Goal: Transaction & Acquisition: Purchase product/service

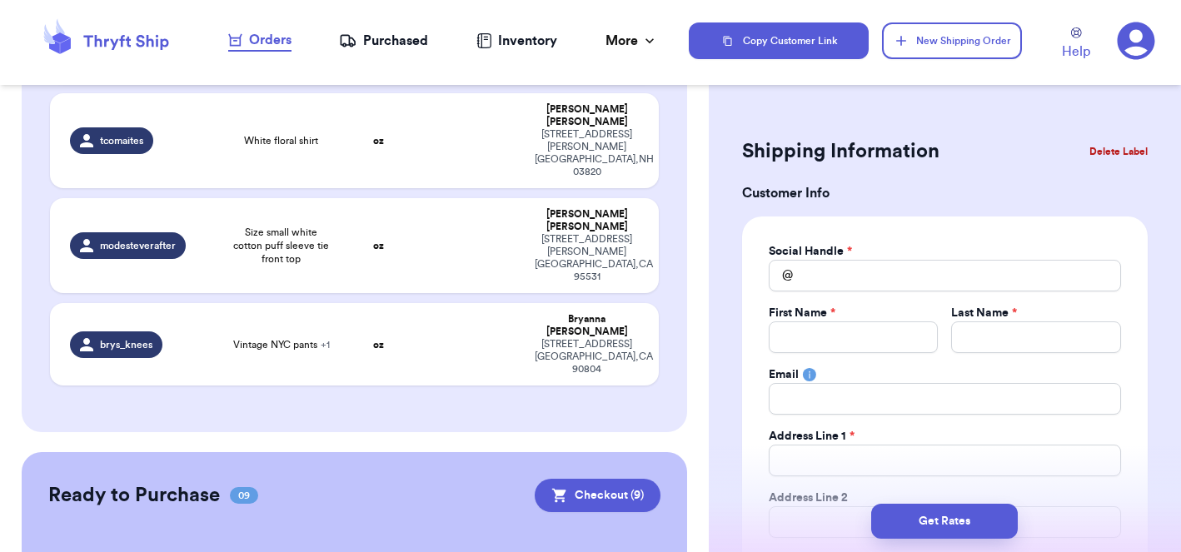
scroll to position [316, 0]
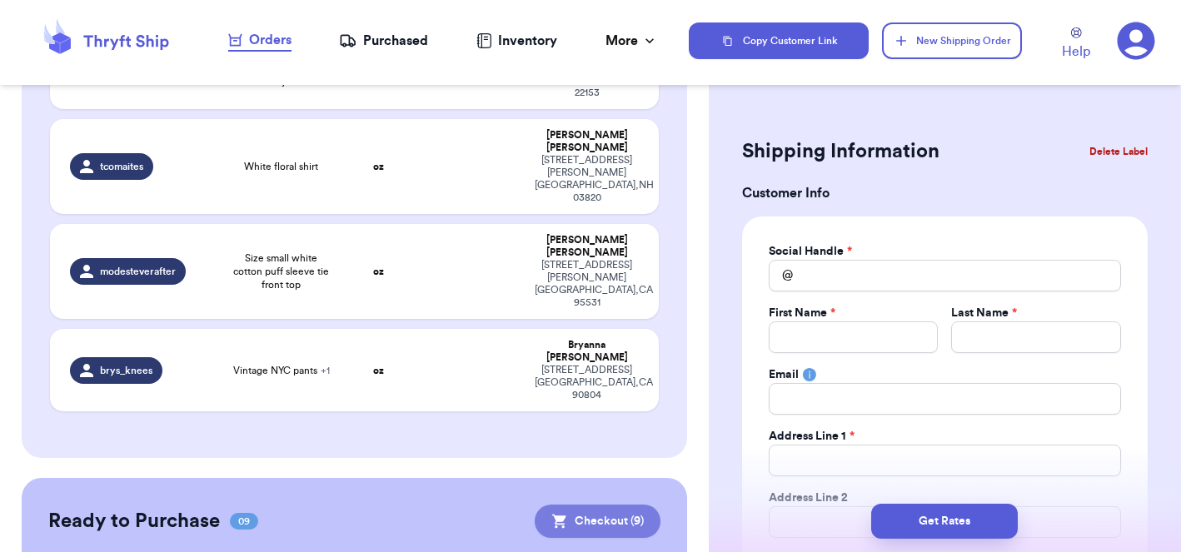
click at [596, 505] on button "Checkout ( 9 )" at bounding box center [598, 521] width 126 height 33
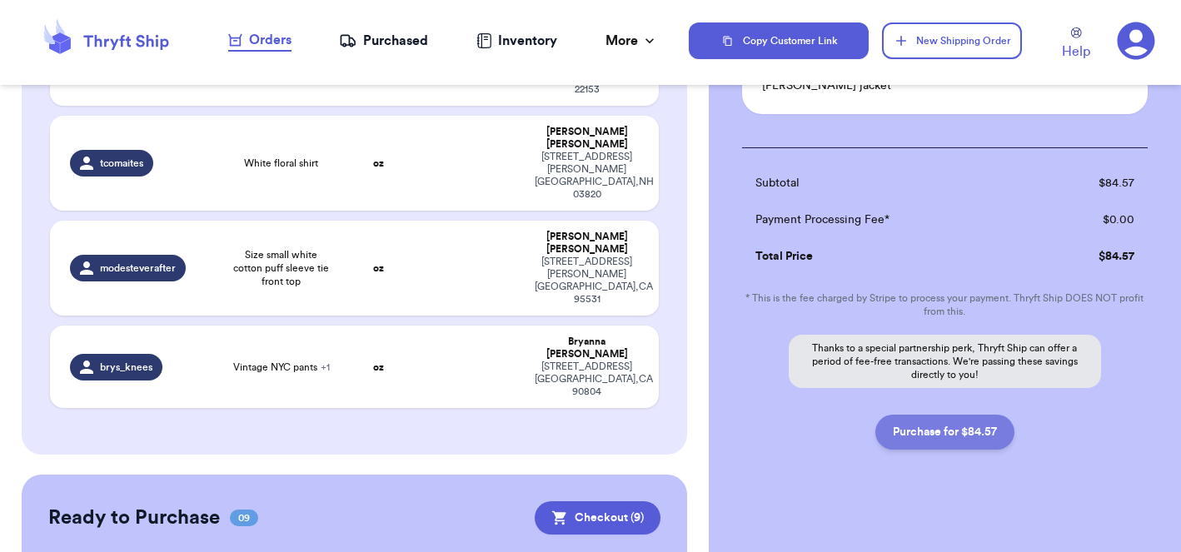
scroll to position [1152, 0]
click at [944, 426] on button "Purchase for $84.57" at bounding box center [944, 433] width 139 height 35
checkbox input "false"
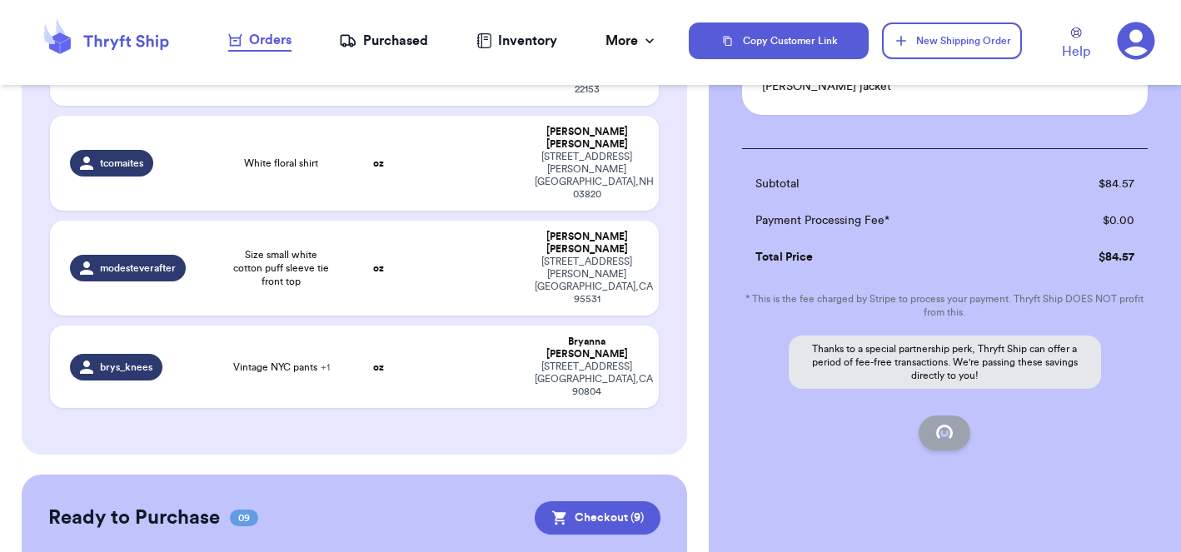
checkbox input "false"
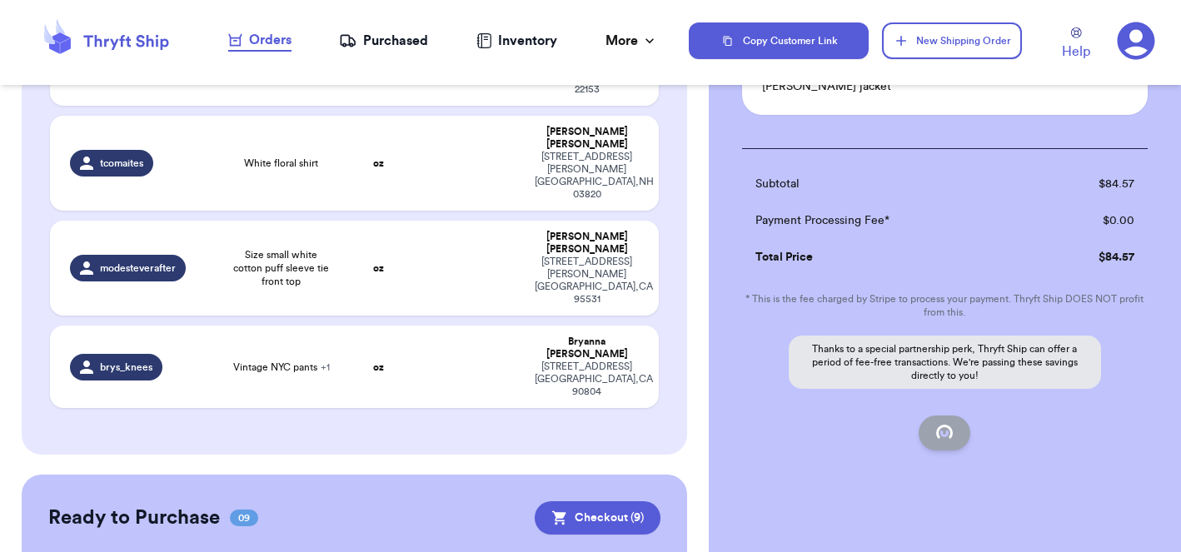
checkbox input "false"
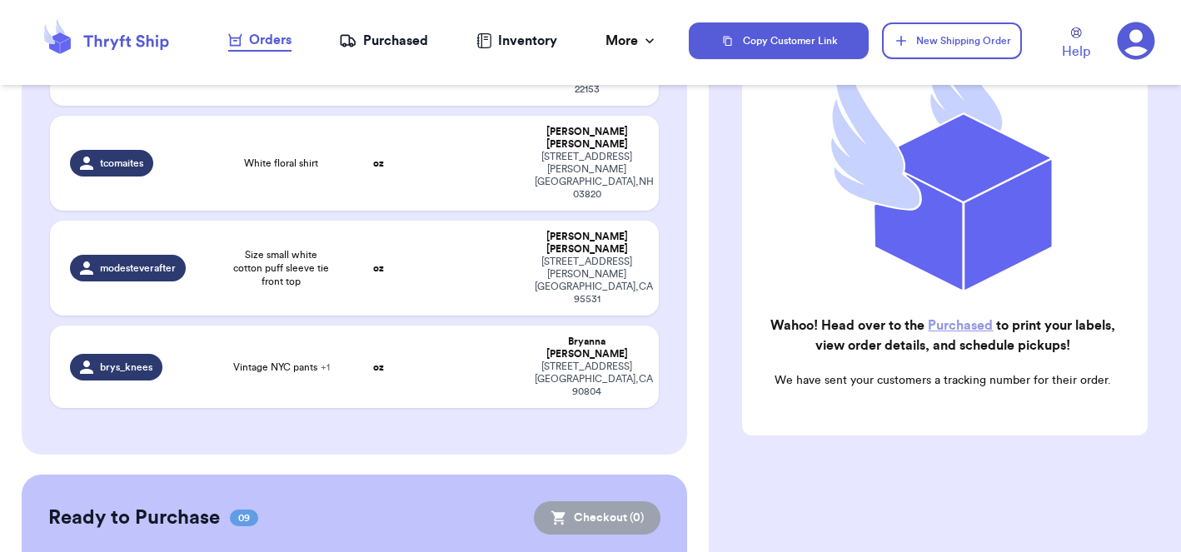
scroll to position [255, 0]
checkbox input "true"
click at [391, 52] on nav "Orders Purchased Inventory More Stats Completed Orders" at bounding box center [443, 40] width 492 height 55
click at [391, 41] on div "Purchased" at bounding box center [383, 41] width 89 height 20
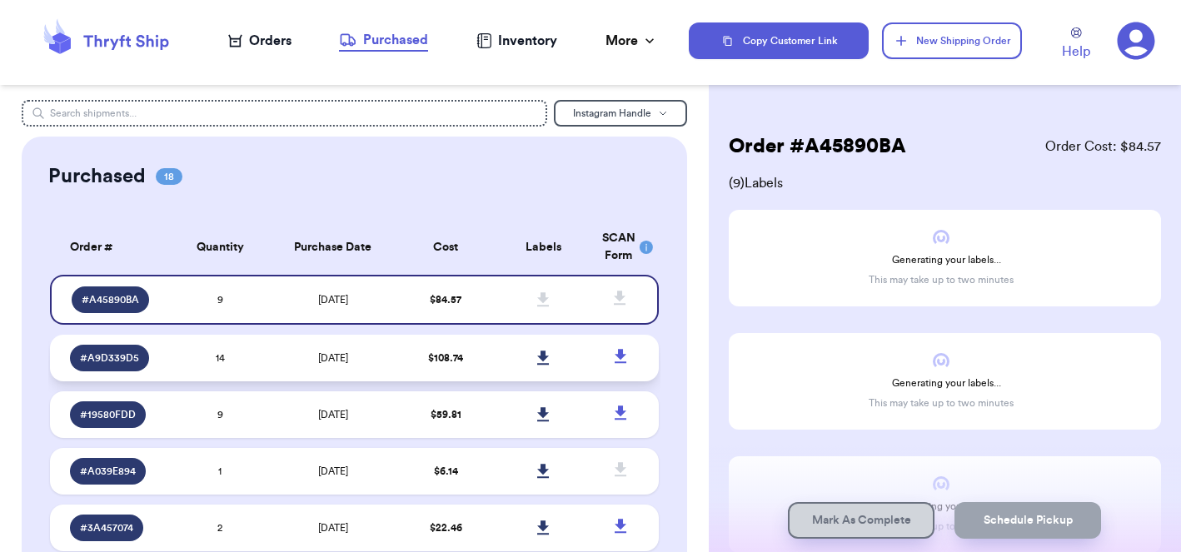
click at [391, 368] on td "[DATE]" at bounding box center [333, 358] width 128 height 47
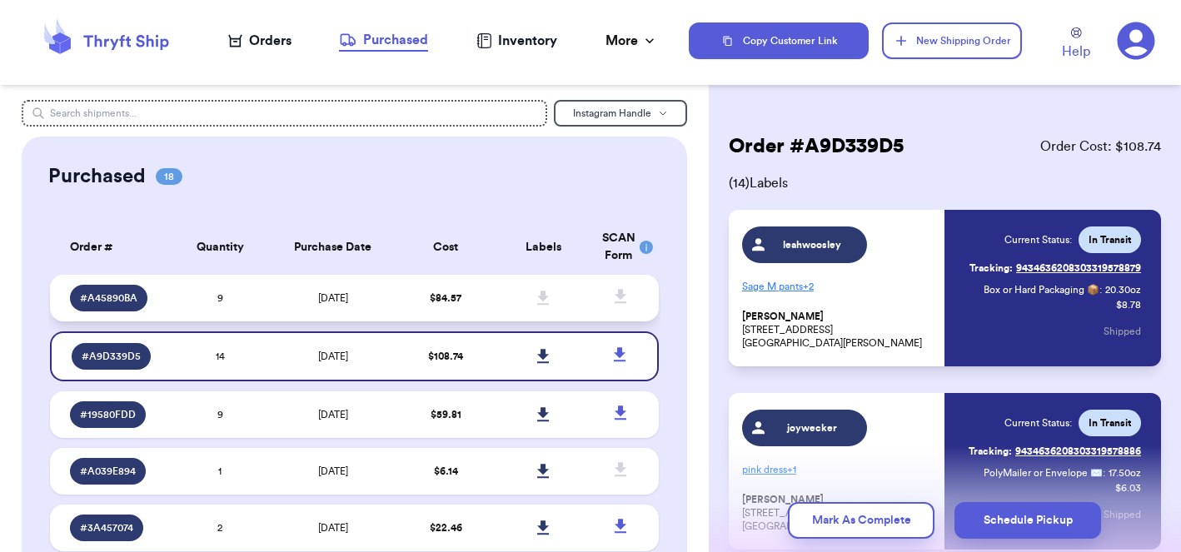
click at [393, 303] on td "[DATE]" at bounding box center [333, 298] width 128 height 47
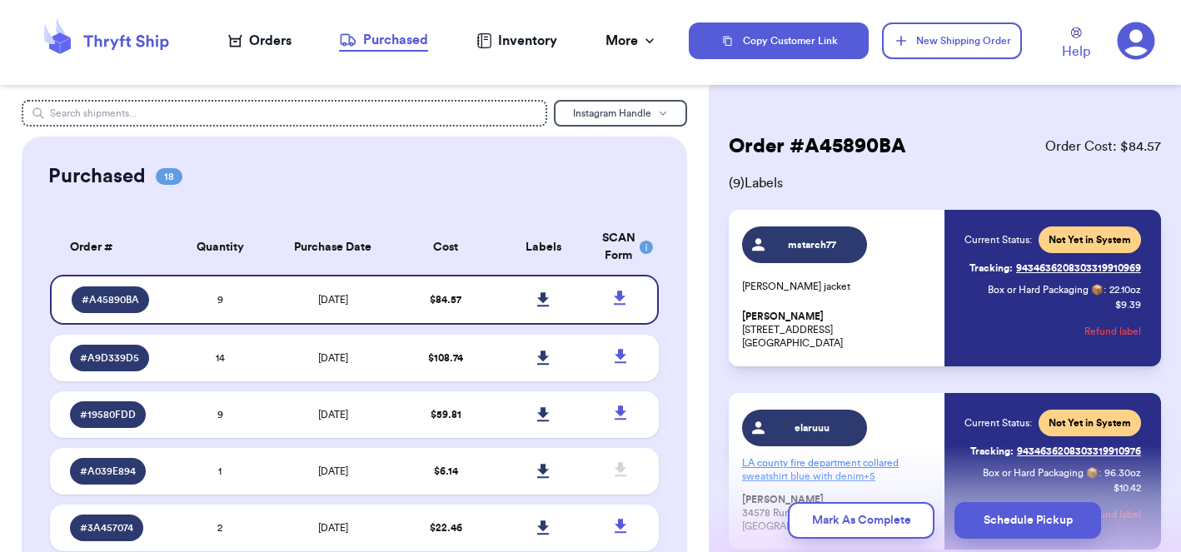
click at [1138, 42] on icon at bounding box center [1136, 41] width 38 height 38
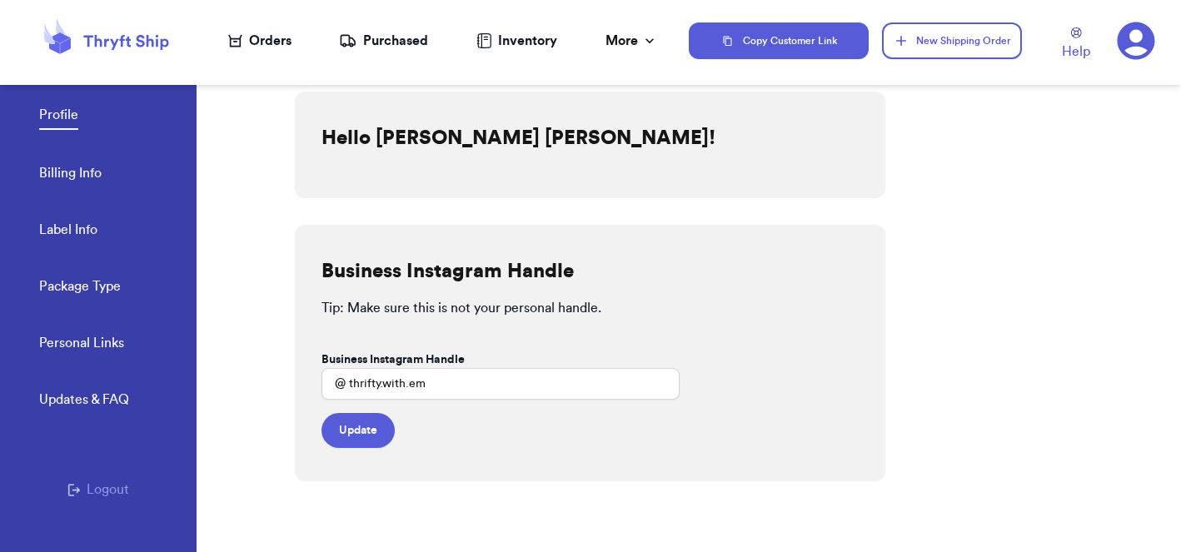
click at [62, 229] on link "Label Info" at bounding box center [68, 231] width 58 height 23
select select "CA"
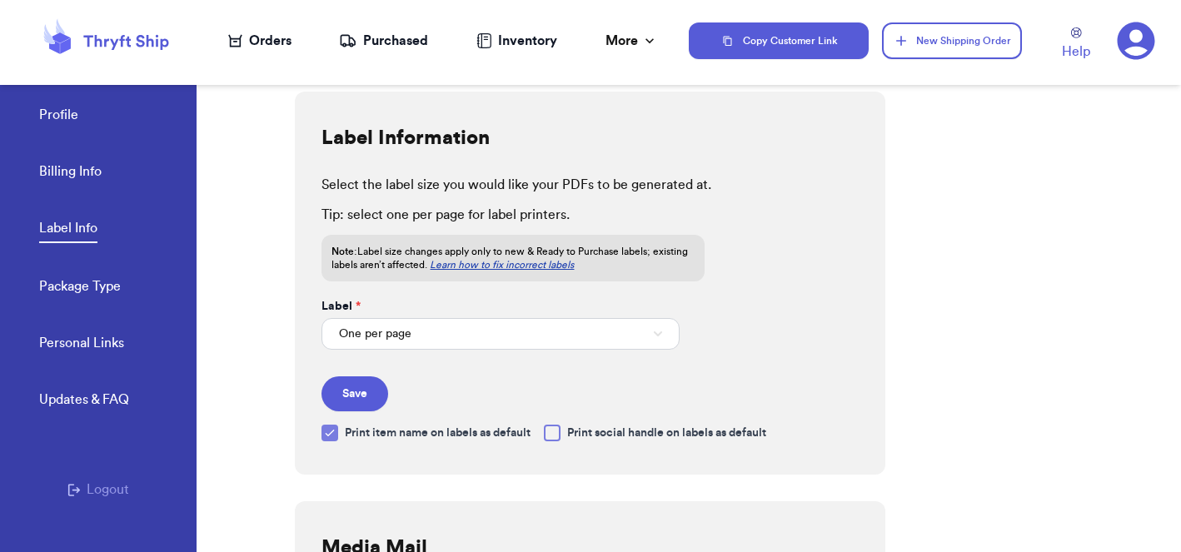
click at [389, 50] on div "Purchased" at bounding box center [383, 41] width 89 height 20
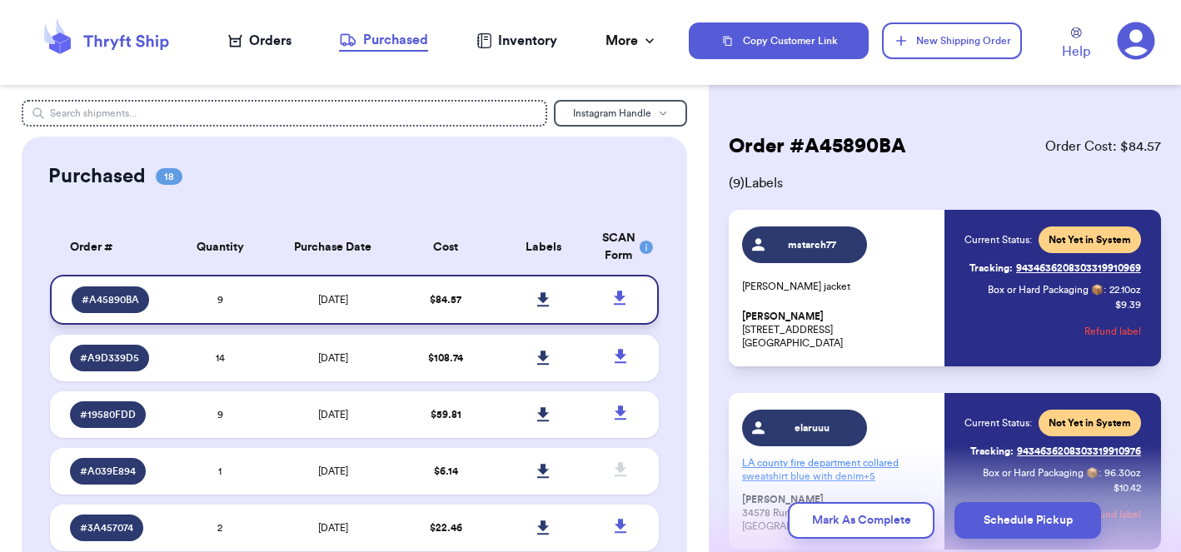
click at [542, 306] on icon at bounding box center [543, 299] width 12 height 14
